Goal: Task Accomplishment & Management: Complete application form

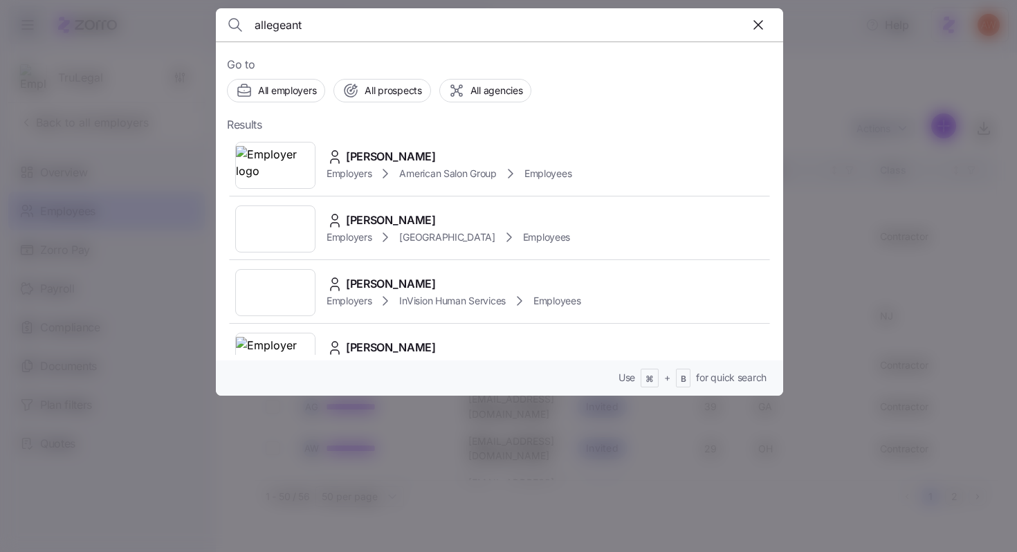
type input "allegeant"
click at [362, 165] on span "Allegeant LLC" at bounding box center [381, 157] width 71 height 17
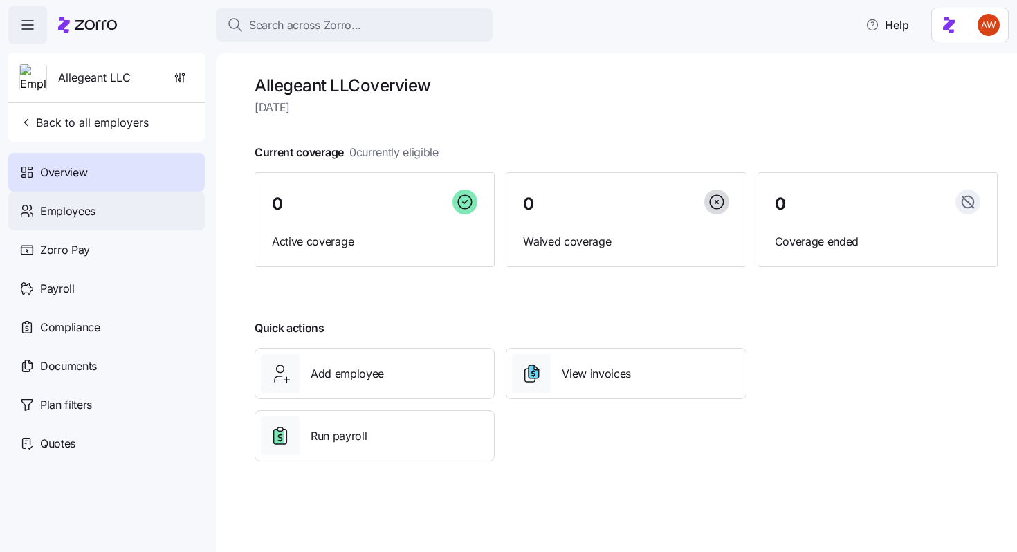
click at [108, 221] on div "Employees" at bounding box center [106, 211] width 196 height 39
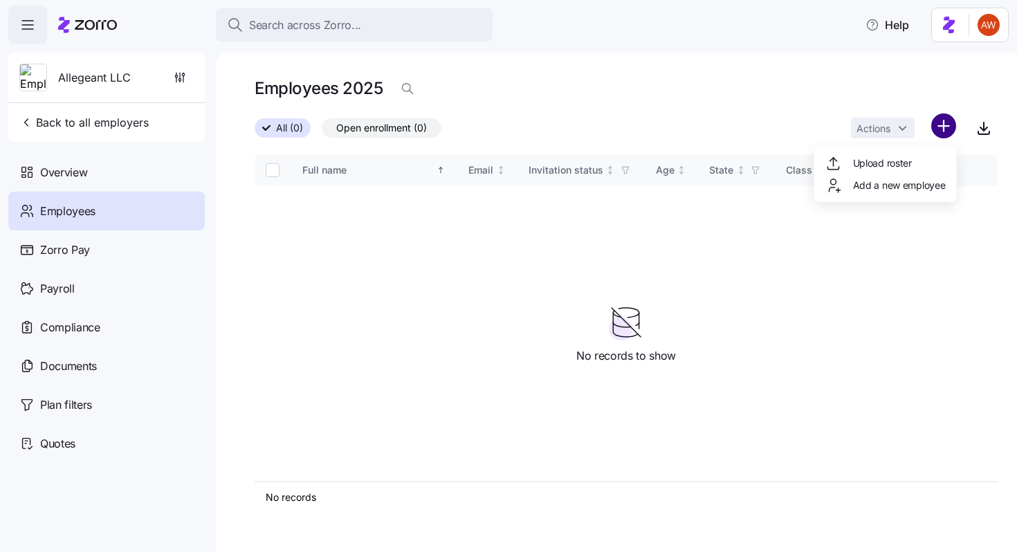
click at [945, 129] on html "Search across Zorro... Help Allegeant LLC Back to all employers Overview Employ…" at bounding box center [508, 272] width 1017 height 544
click at [891, 163] on span "Upload roster" at bounding box center [882, 163] width 59 height 14
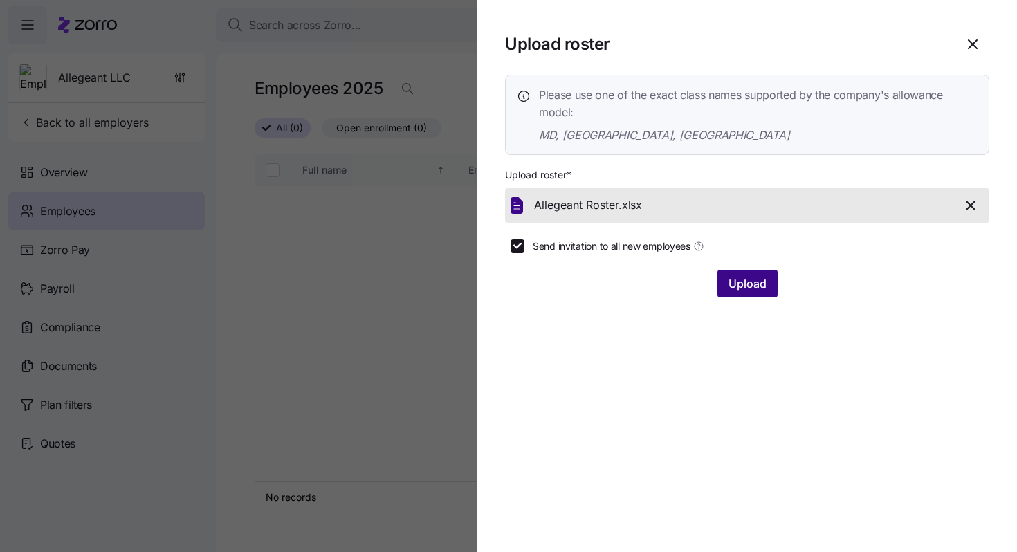
click at [729, 286] on span "Upload" at bounding box center [747, 283] width 38 height 17
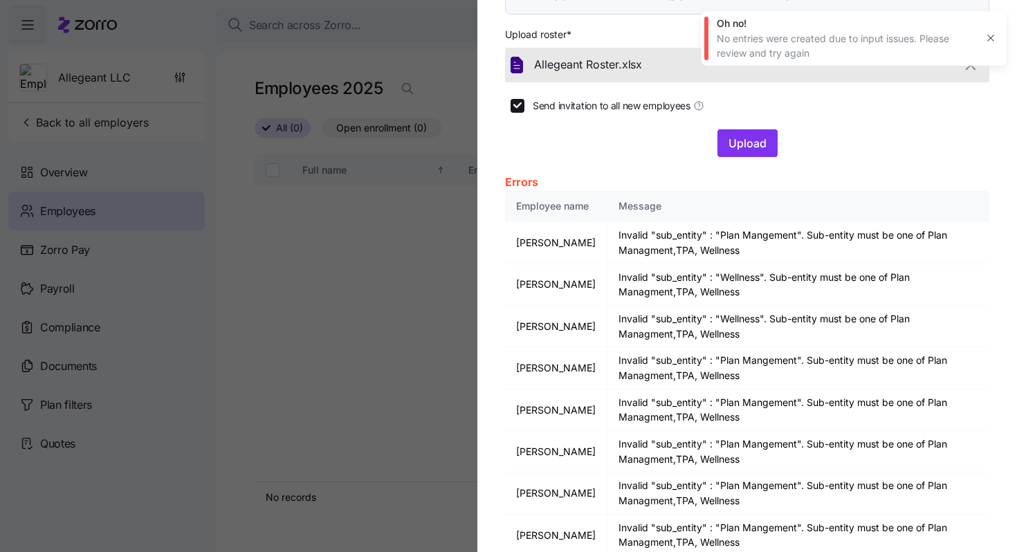
scroll to position [136, 0]
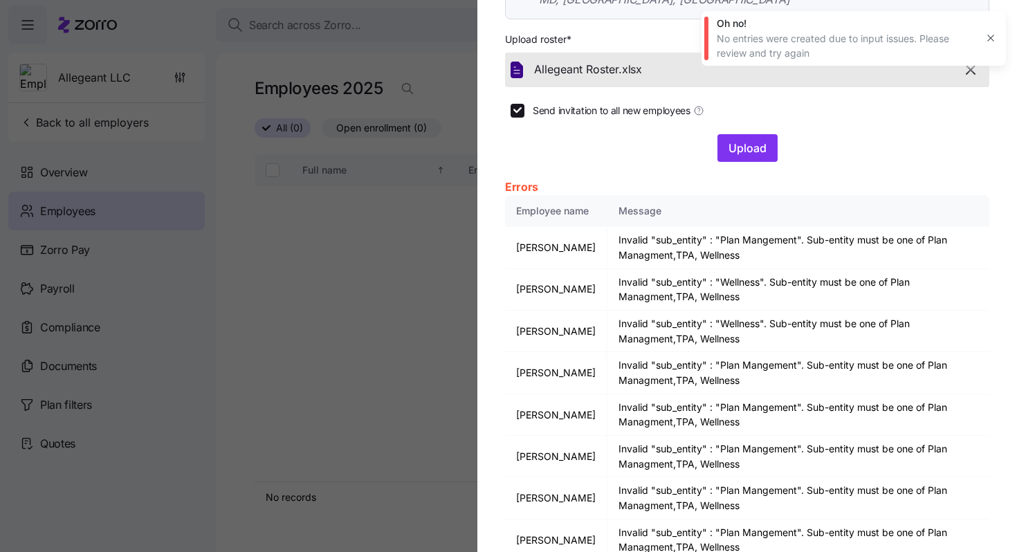
click at [991, 41] on icon "button" at bounding box center [990, 38] width 11 height 11
click at [970, 67] on icon "button" at bounding box center [970, 70] width 17 height 17
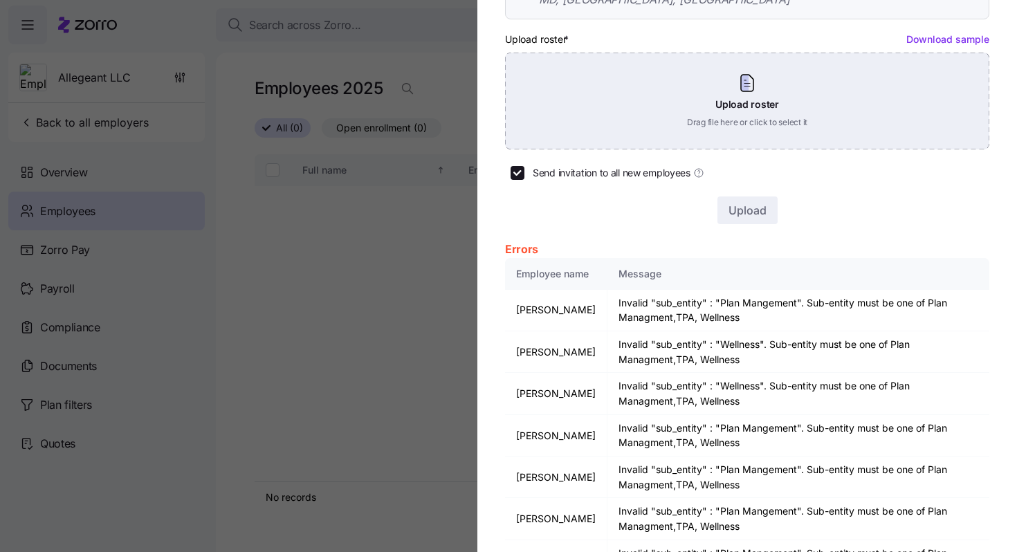
scroll to position [0, 0]
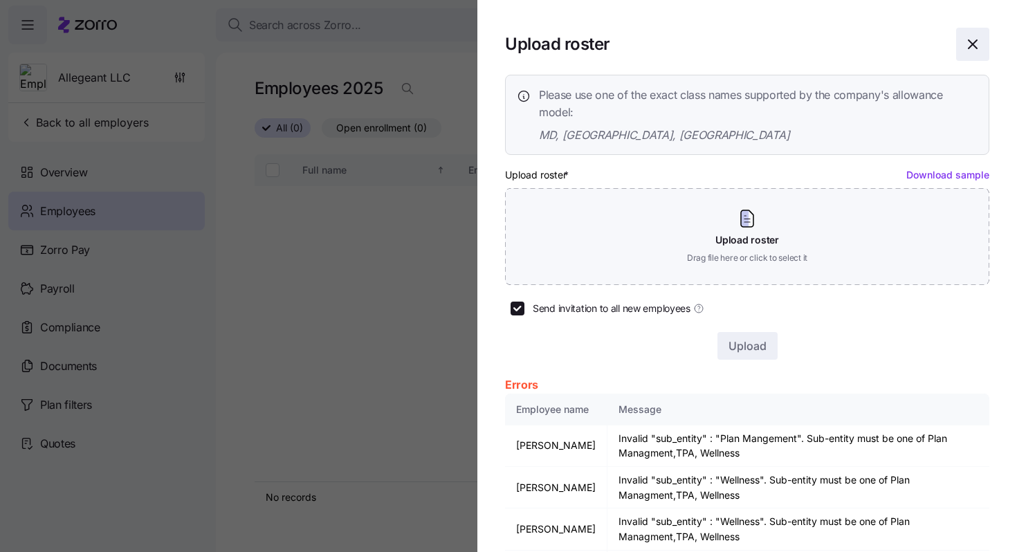
click at [975, 49] on icon "button" at bounding box center [972, 44] width 17 height 17
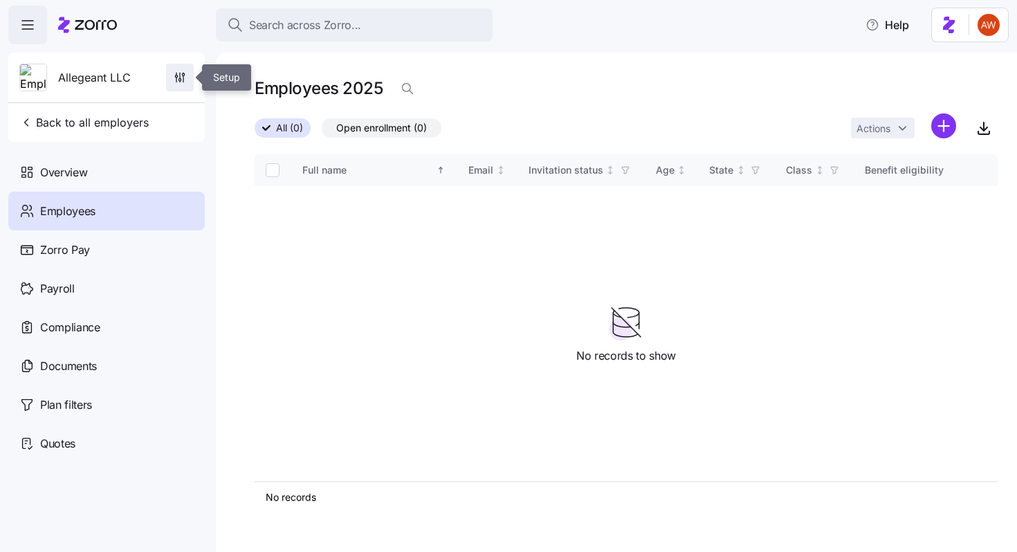
click at [178, 78] on icon "button" at bounding box center [180, 78] width 14 height 14
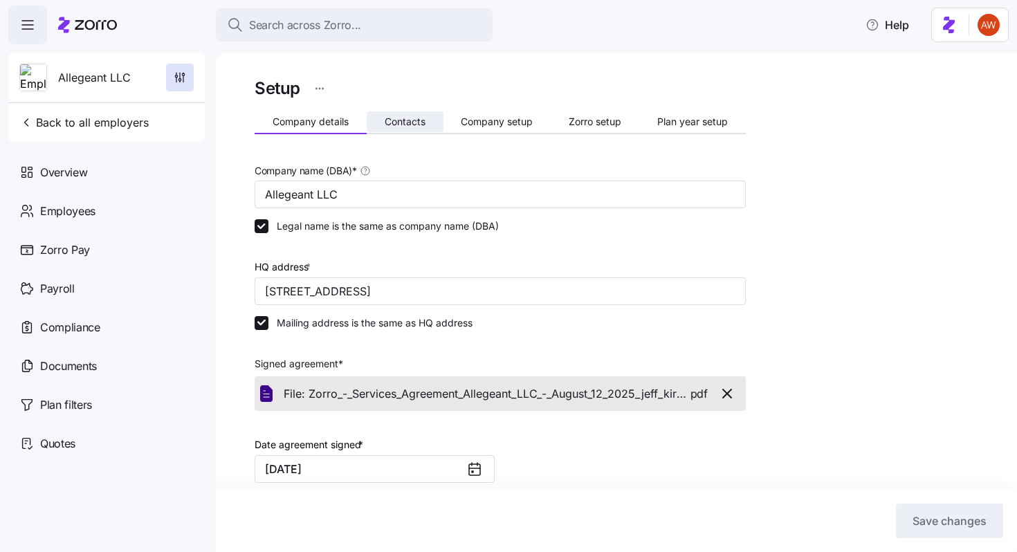
click at [424, 129] on button "Contacts" at bounding box center [405, 121] width 77 height 21
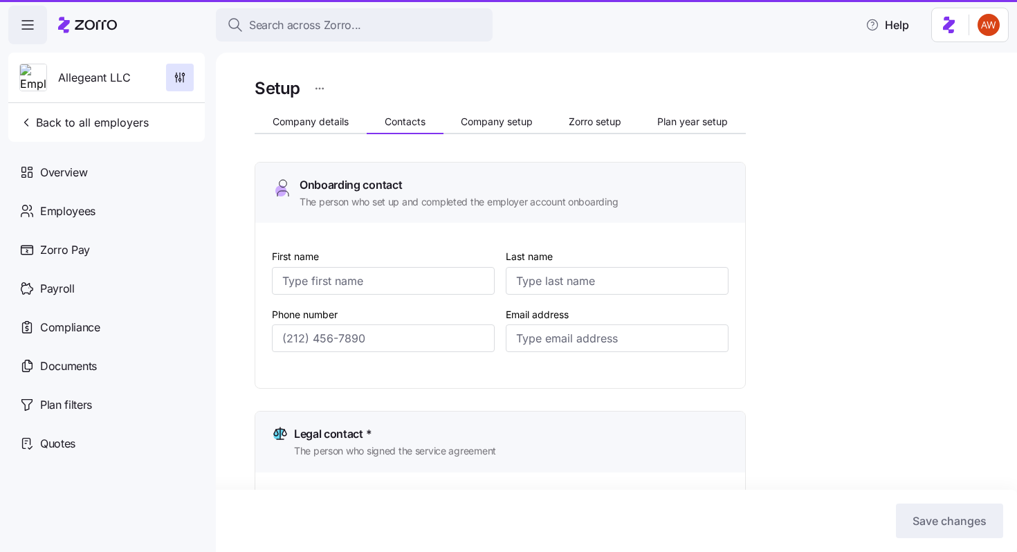
type input "[PERSON_NAME]"
type input "[EMAIL_ADDRESS][DOMAIN_NAME]"
type input "[PERSON_NAME]"
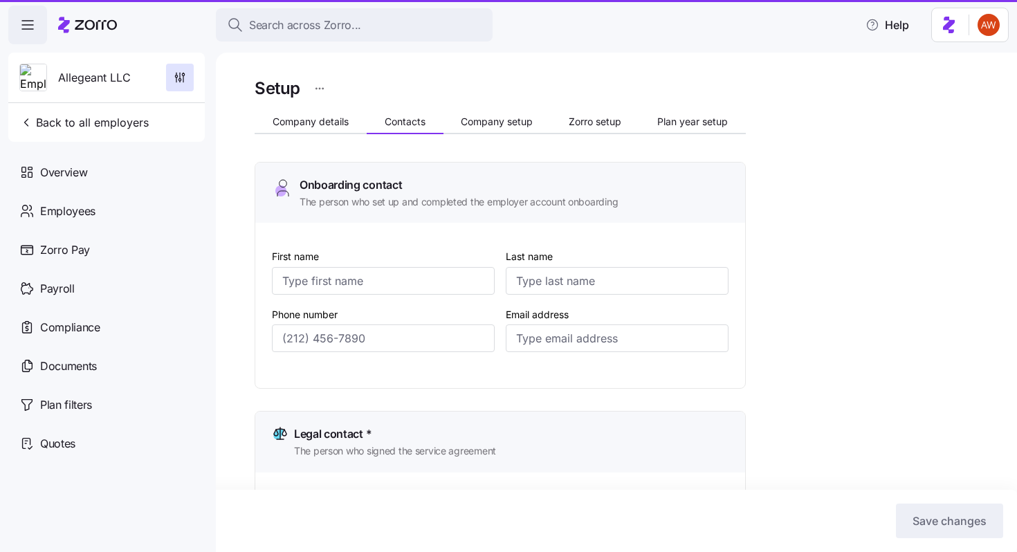
type input "[EMAIL_ADDRESS][DOMAIN_NAME]"
type input "[PERSON_NAME]"
type input "[EMAIL_ADDRESS][DOMAIN_NAME]"
type input "[PERSON_NAME]"
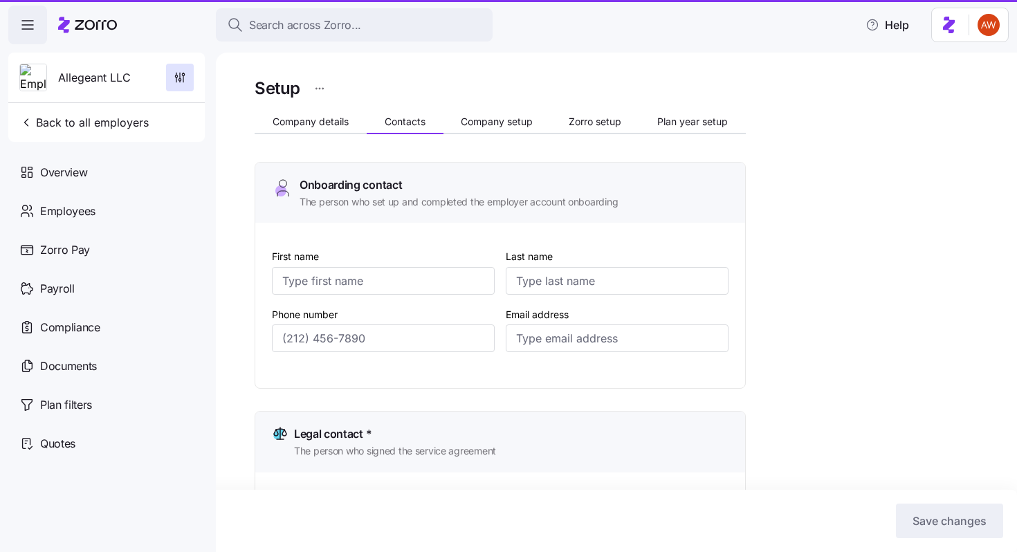
type input "[PERSON_NAME]"
type input "[EMAIL_ADDRESS][DOMAIN_NAME]"
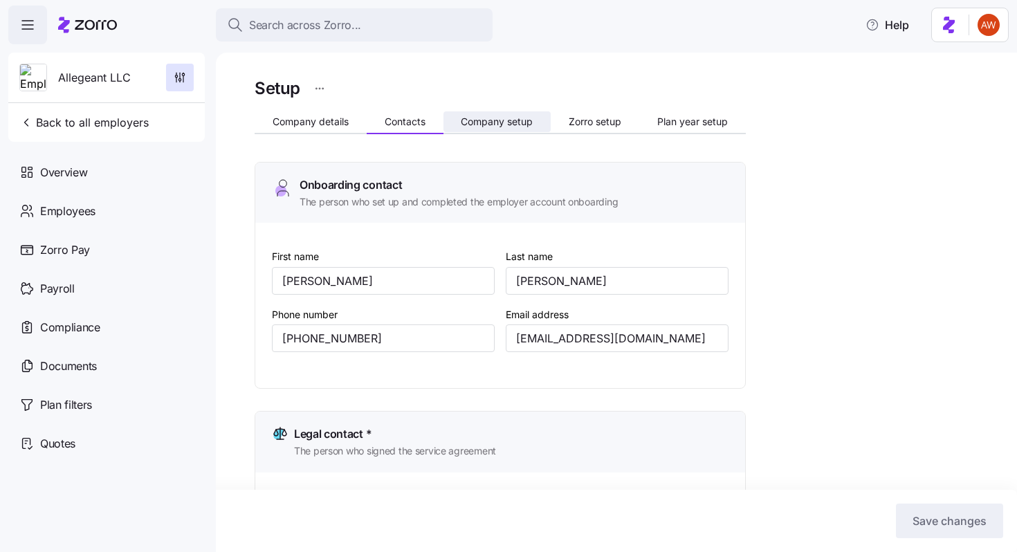
type input "[PHONE_NUMBER]"
click at [478, 122] on span "Company setup" at bounding box center [497, 122] width 72 height 10
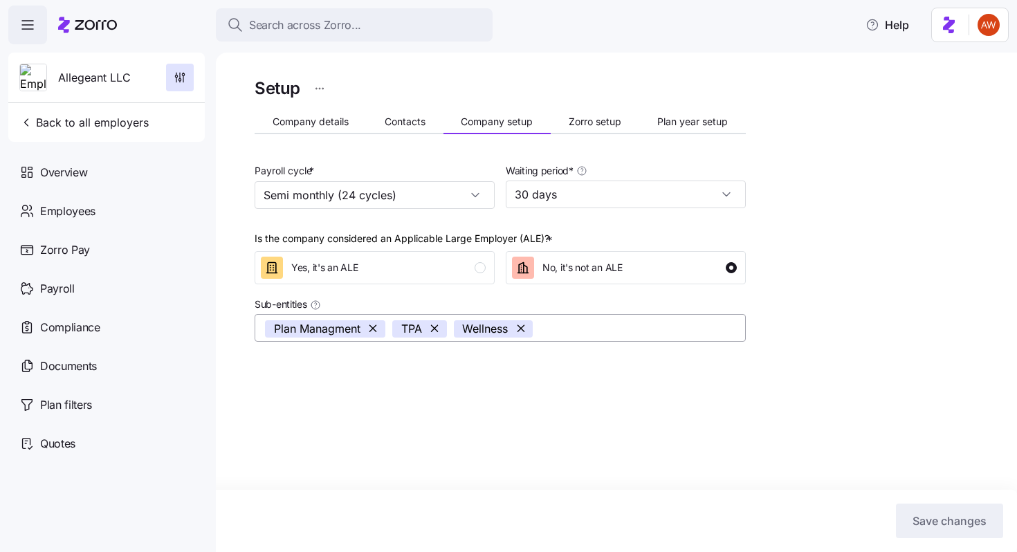
click at [375, 329] on button "button" at bounding box center [374, 328] width 22 height 17
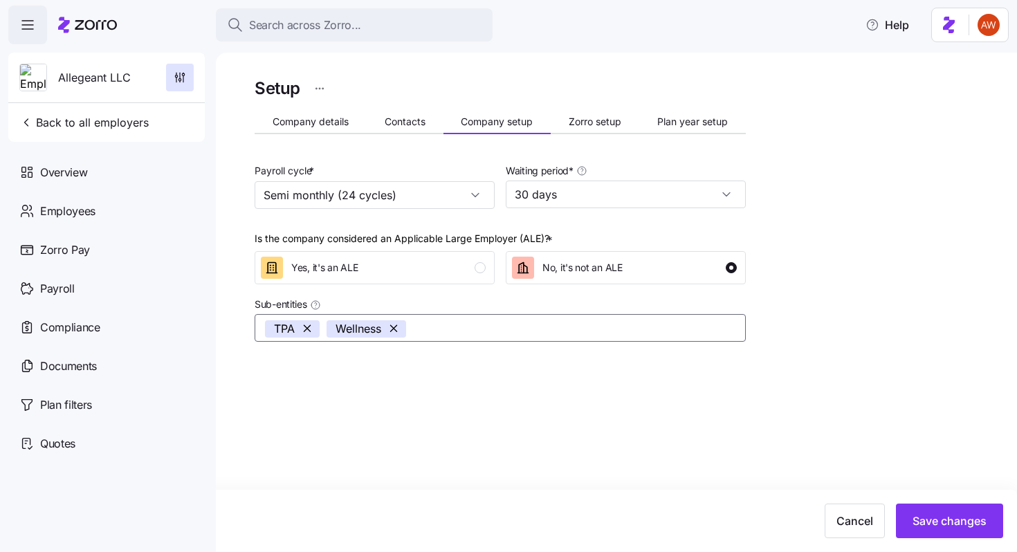
click at [434, 333] on input "Sub-entities" at bounding box center [560, 329] width 295 height 18
click at [450, 391] on div "Setup Company details Contacts Company setup Zorro setup Plan year setup Payrol…" at bounding box center [500, 241] width 491 height 333
click at [392, 329] on button "button" at bounding box center [395, 328] width 22 height 17
click at [465, 330] on input "Sub-entities" at bounding box center [581, 329] width 254 height 18
click at [945, 526] on span "Save changes" at bounding box center [949, 520] width 74 height 17
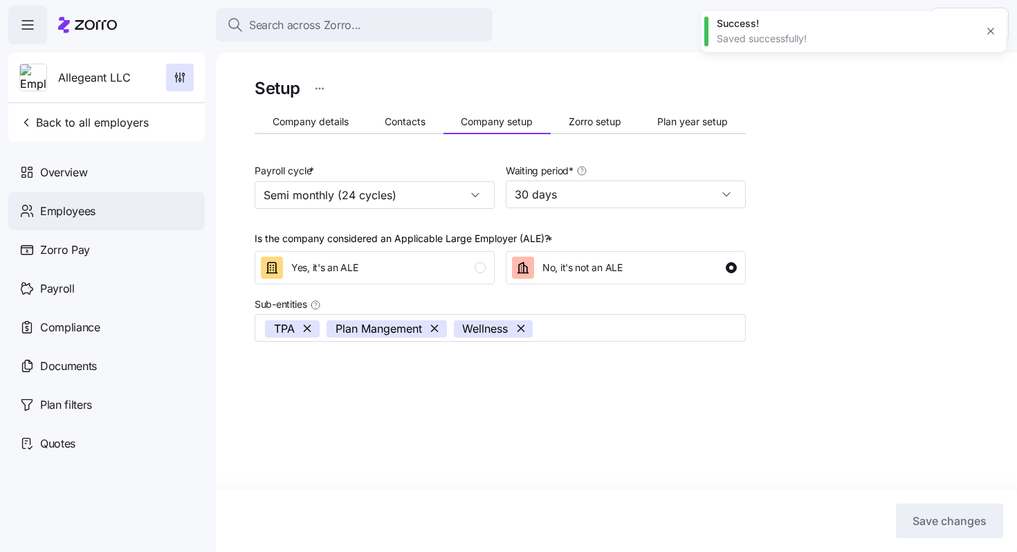
click at [75, 209] on span "Employees" at bounding box center [67, 211] width 55 height 17
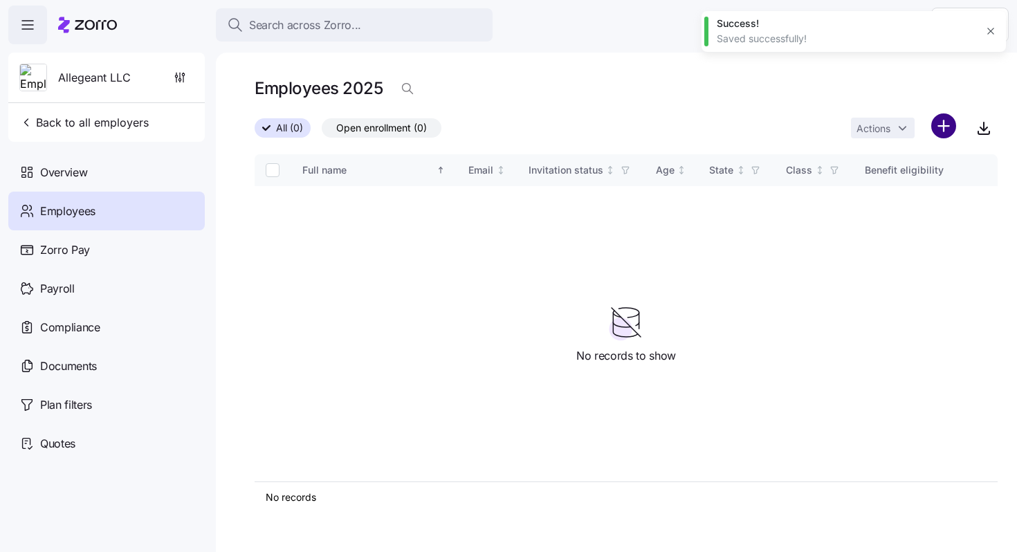
click at [941, 127] on html "Search across Zorro... Help Allegeant LLC Back to all employers Overview Employ…" at bounding box center [508, 272] width 1017 height 544
click at [901, 168] on span "Upload roster" at bounding box center [882, 163] width 59 height 14
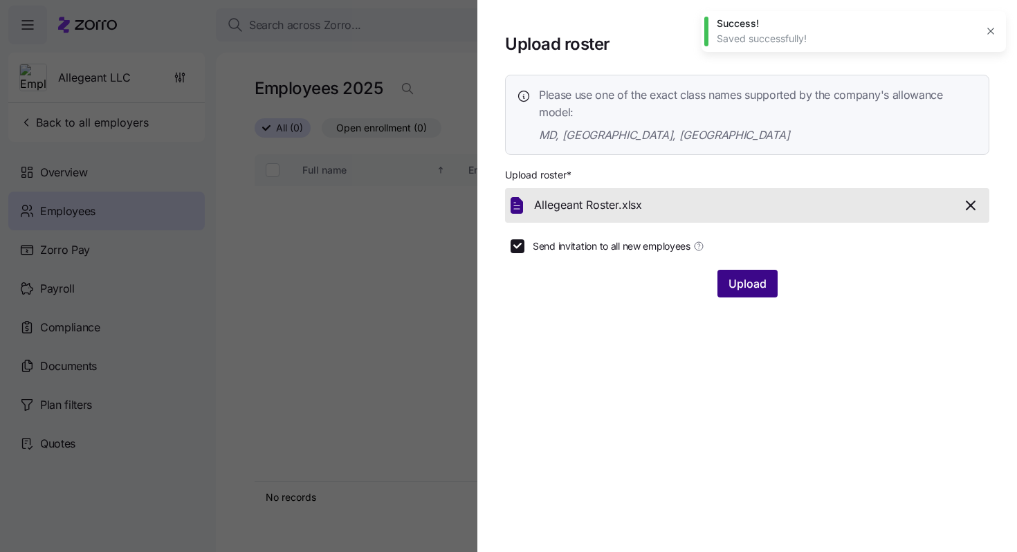
click at [761, 286] on span "Upload" at bounding box center [747, 283] width 38 height 17
